Goal: Check status: Check status

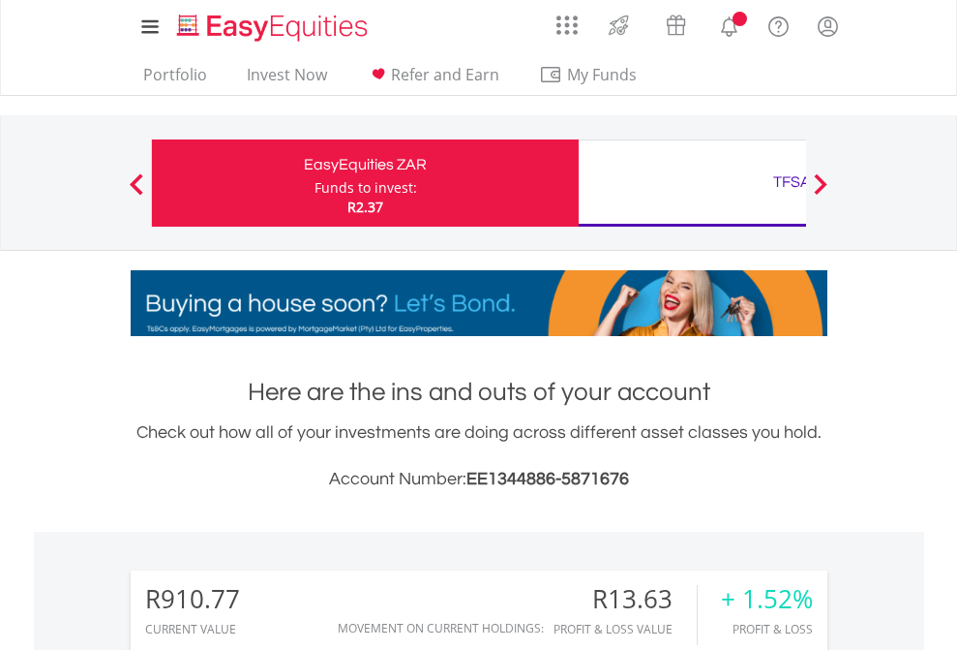
scroll to position [186, 304]
click at [315, 183] on div "Funds to invest:" at bounding box center [366, 187] width 103 height 19
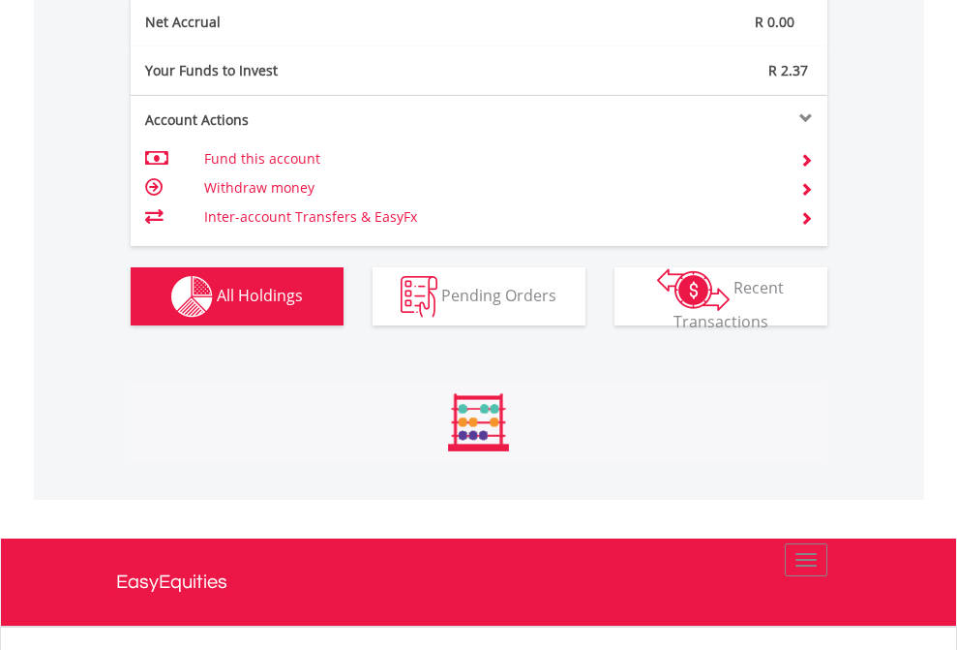
scroll to position [186, 304]
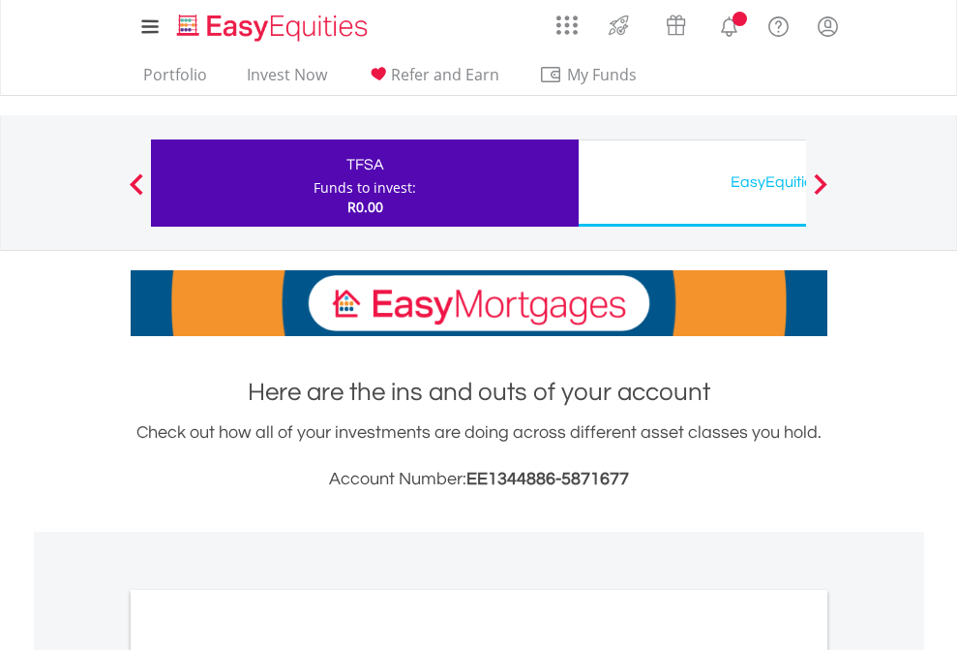
scroll to position [1164, 0]
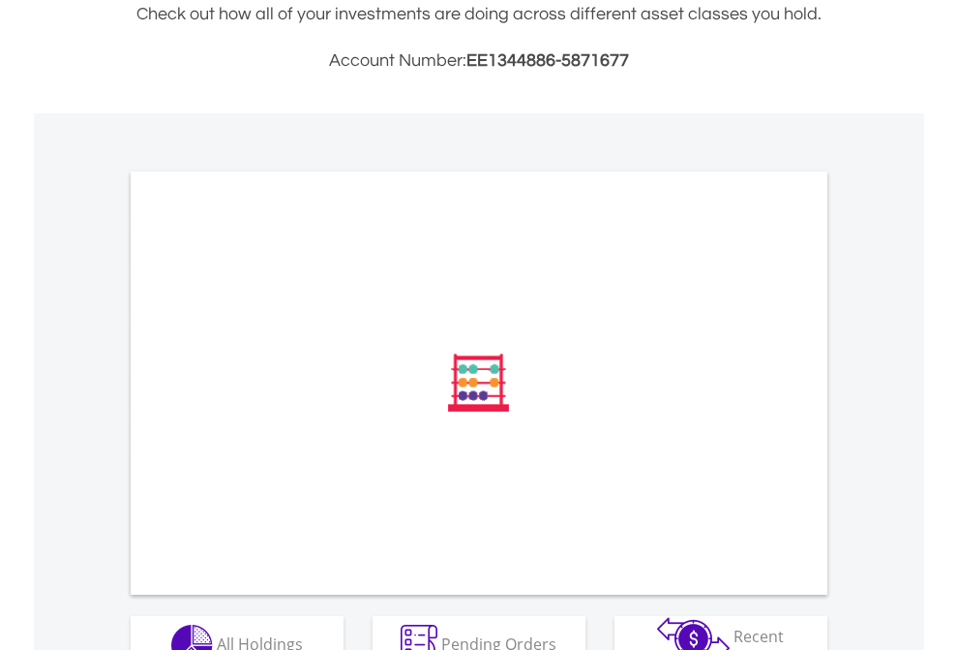
click at [217, 632] on span "All Holdings" at bounding box center [260, 642] width 86 height 21
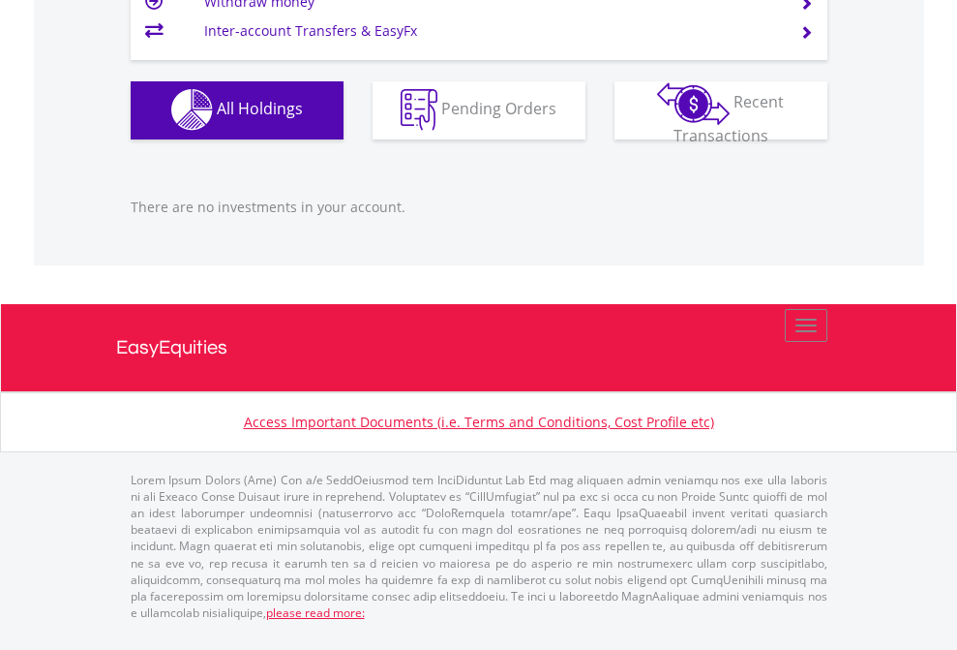
scroll to position [186, 304]
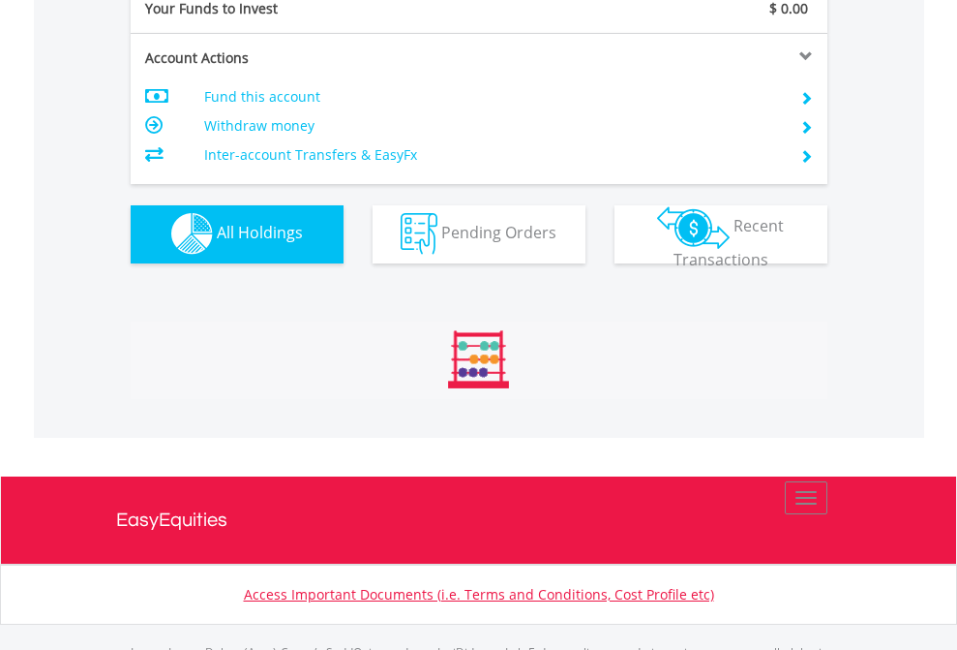
scroll to position [1917, 0]
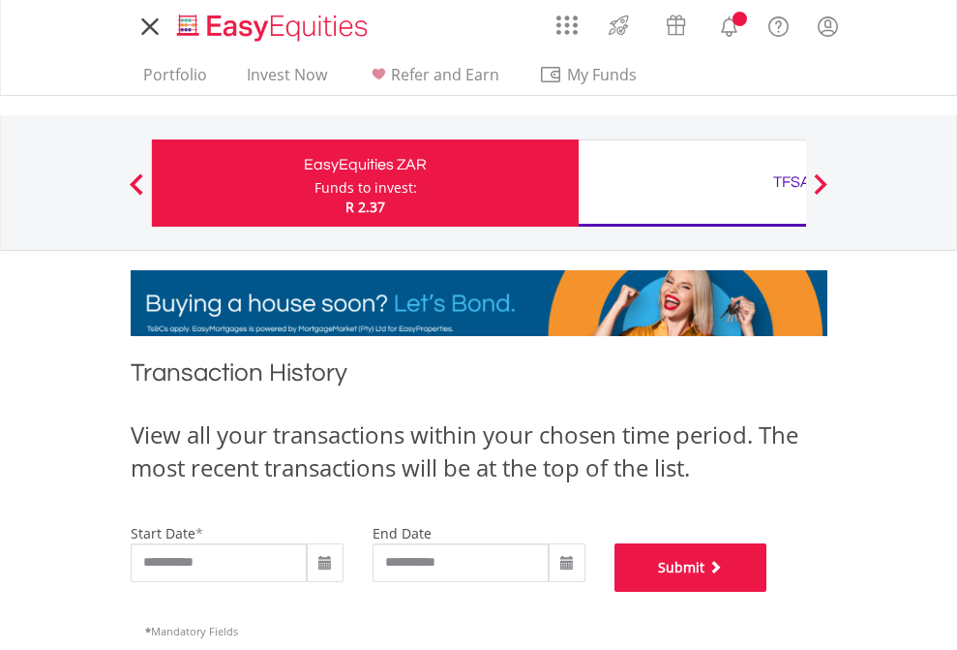
click at [768, 591] on button "Submit" at bounding box center [691, 567] width 153 height 48
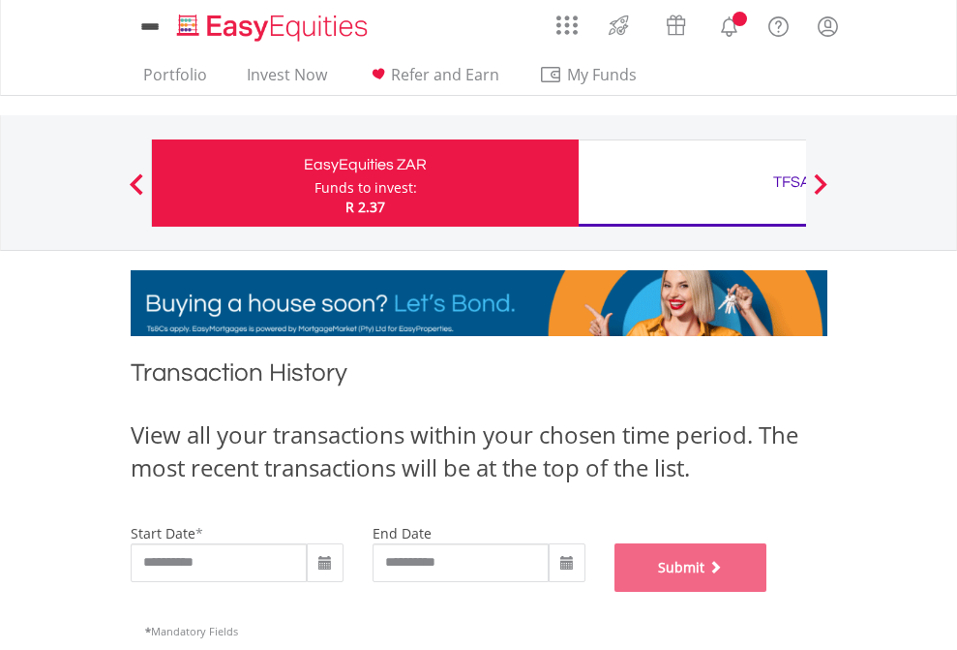
scroll to position [785, 0]
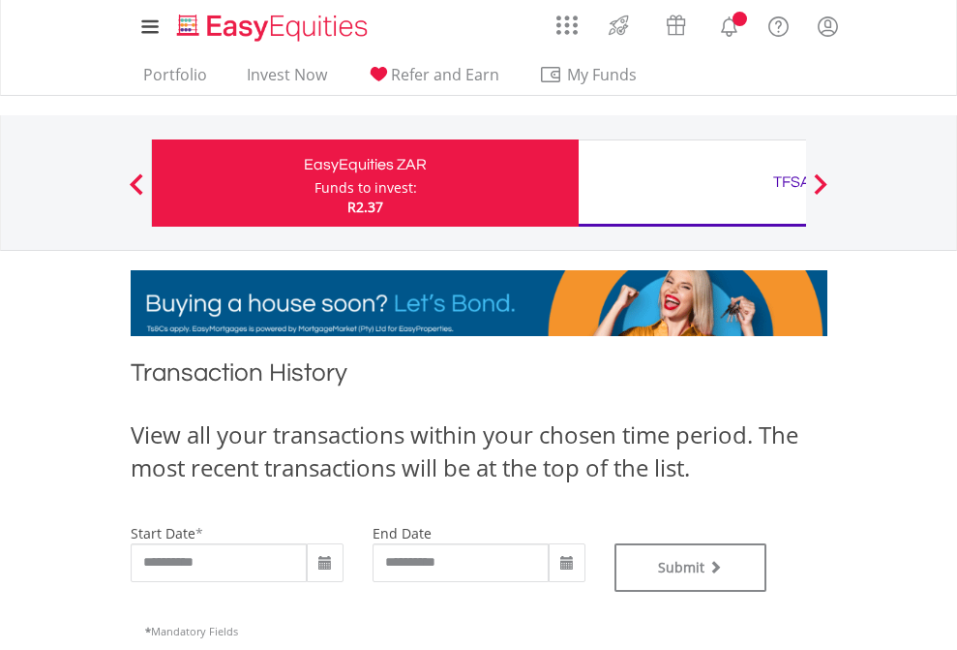
click at [692, 183] on div "TFSA" at bounding box center [792, 181] width 404 height 27
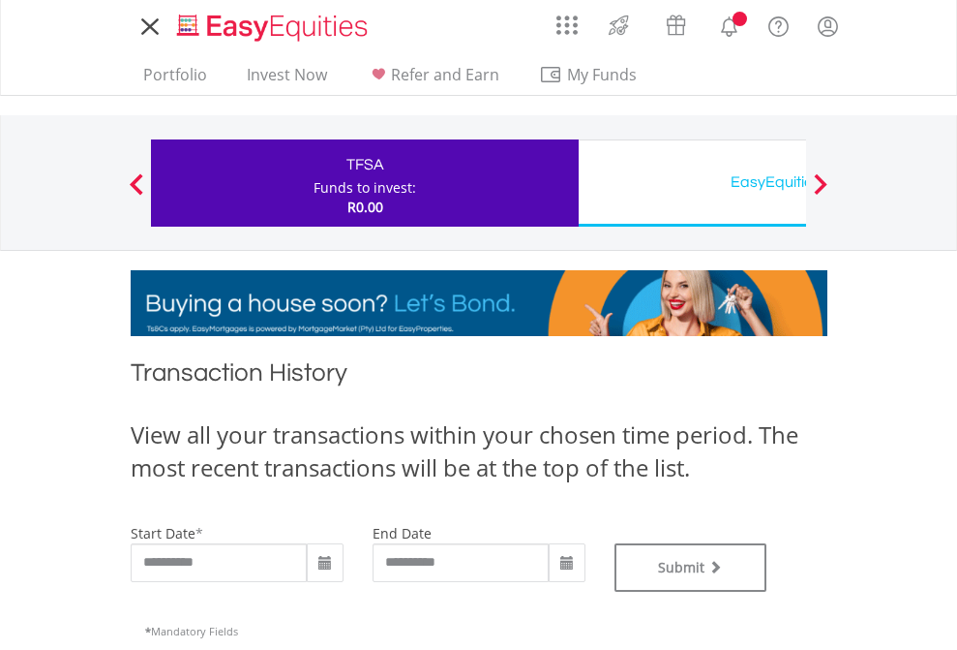
type input "**********"
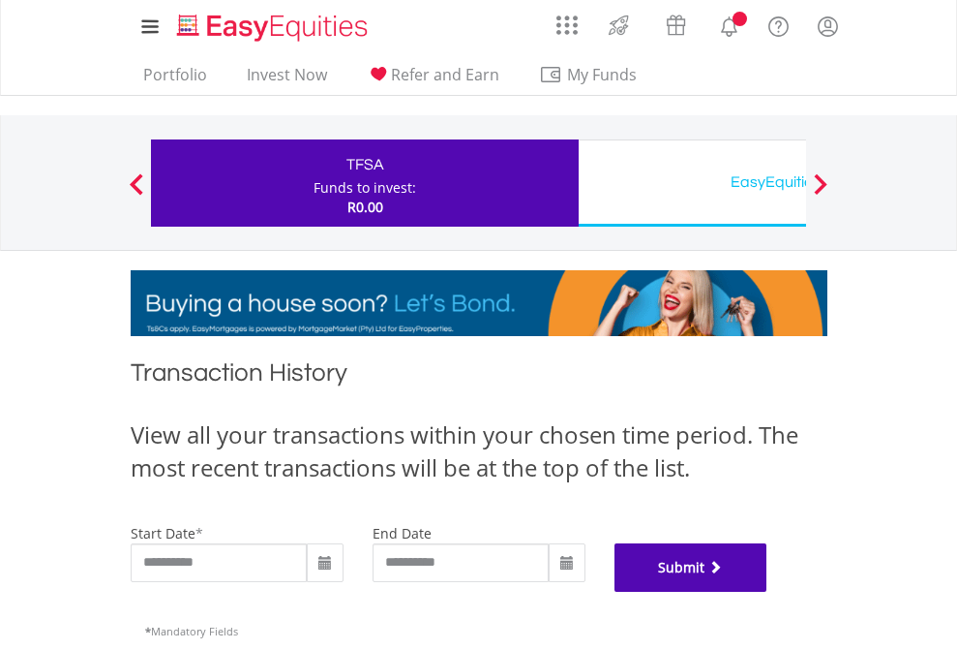
click at [768, 591] on button "Submit" at bounding box center [691, 567] width 153 height 48
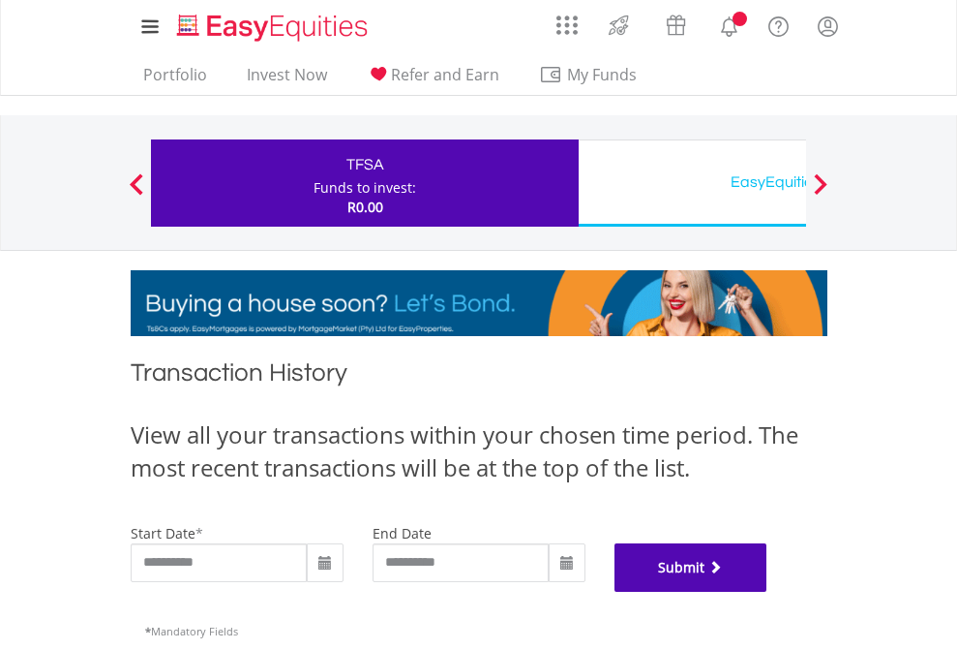
scroll to position [785, 0]
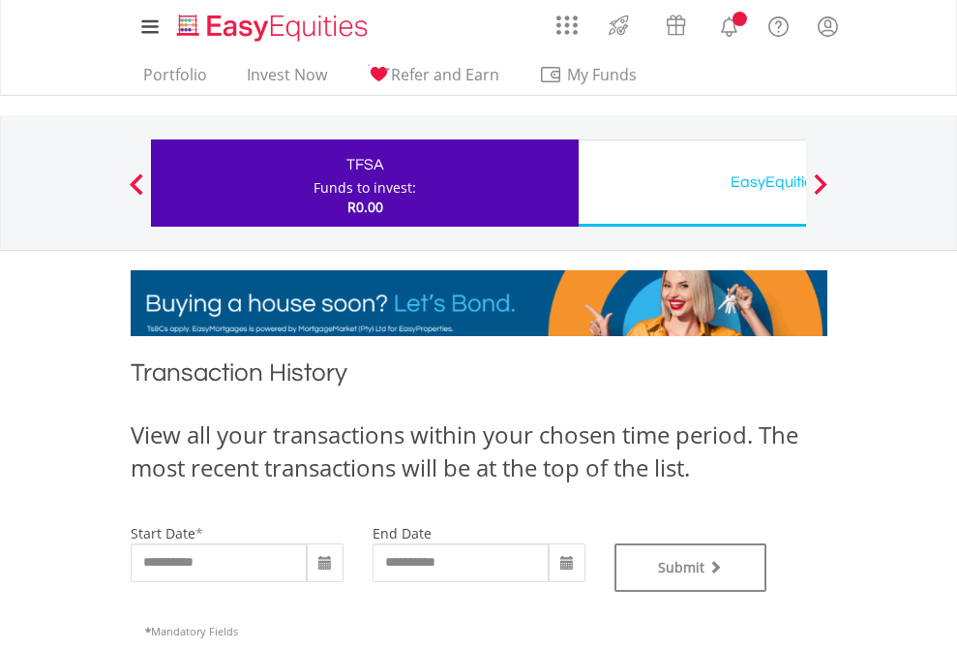
click at [692, 183] on div "EasyEquities USD" at bounding box center [792, 181] width 404 height 27
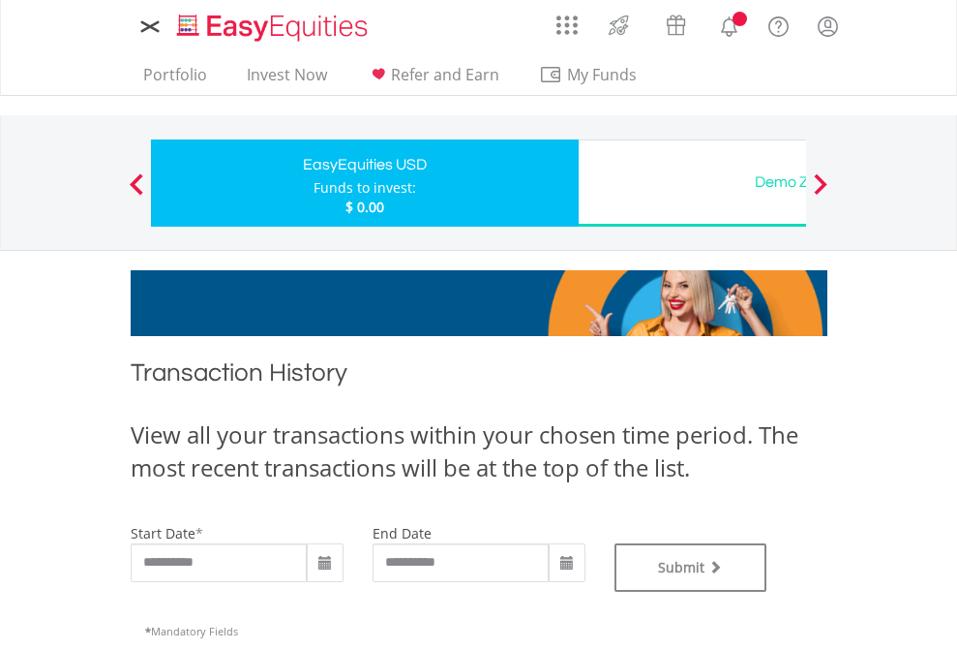
type input "**********"
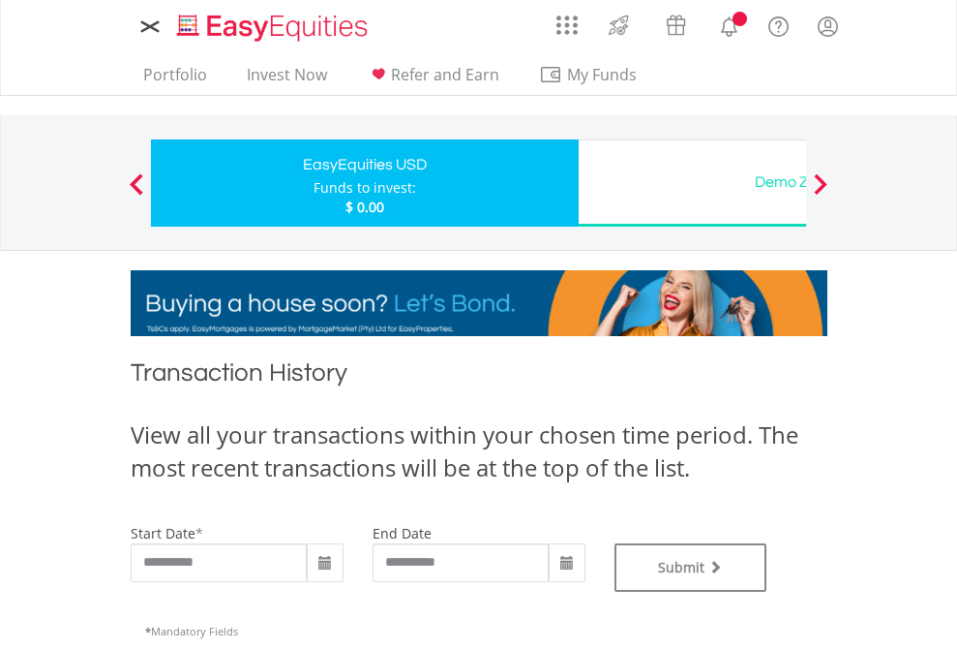
type input "**********"
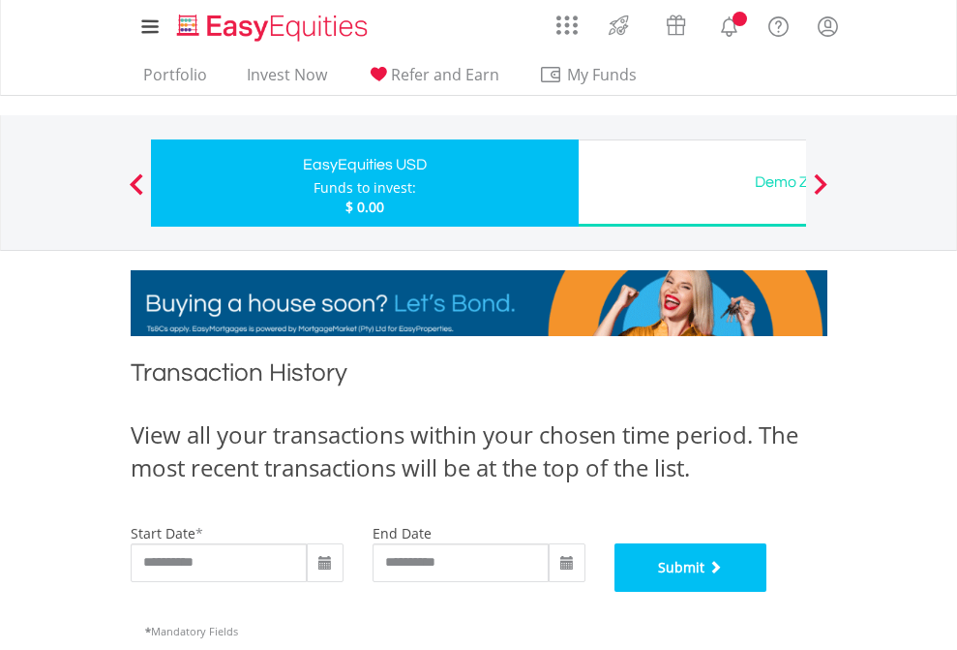
click at [768, 591] on button "Submit" at bounding box center [691, 567] width 153 height 48
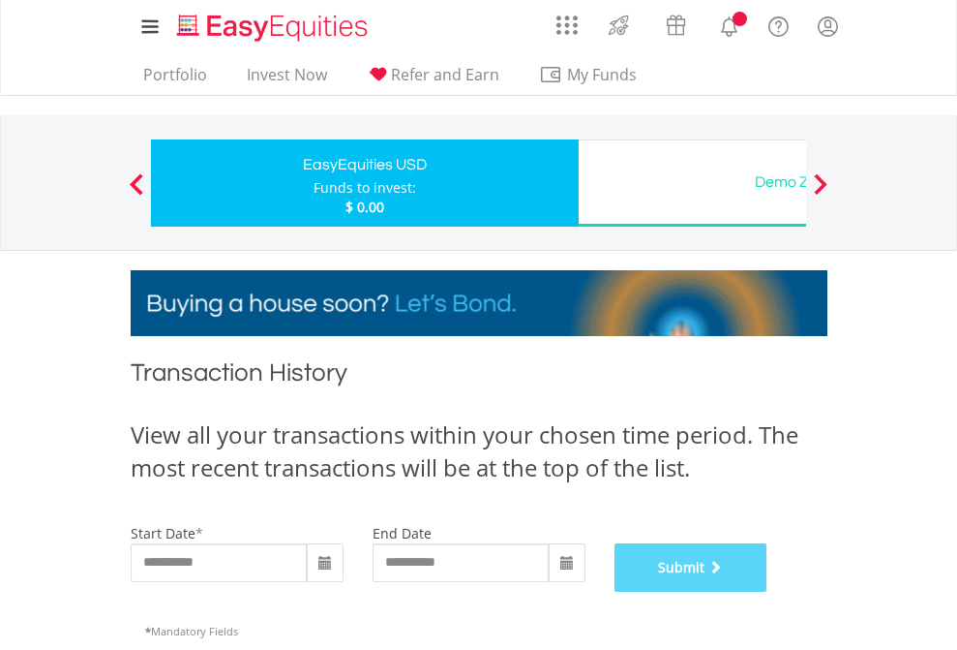
scroll to position [785, 0]
